Goal: Task Accomplishment & Management: Manage account settings

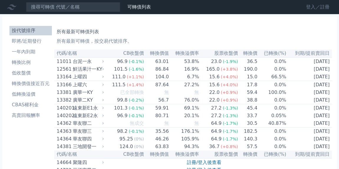
click at [308, 6] on link "登入／註冊" at bounding box center [317, 6] width 33 height 9
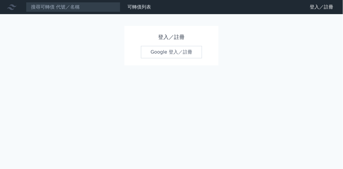
click at [170, 51] on link "Google 登入／註冊" at bounding box center [171, 52] width 61 height 12
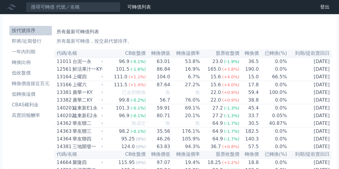
drag, startPoint x: 50, startPoint y: 137, endPoint x: 58, endPoint y: 134, distance: 9.0
